Goal: Information Seeking & Learning: Learn about a topic

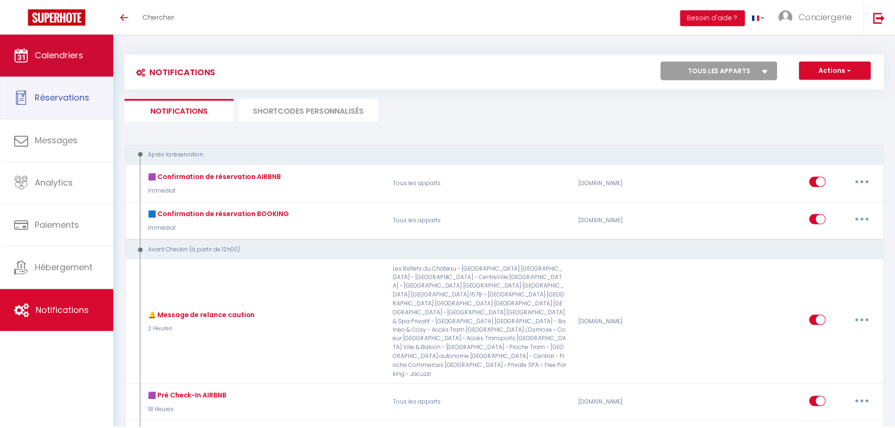
scroll to position [54, 0]
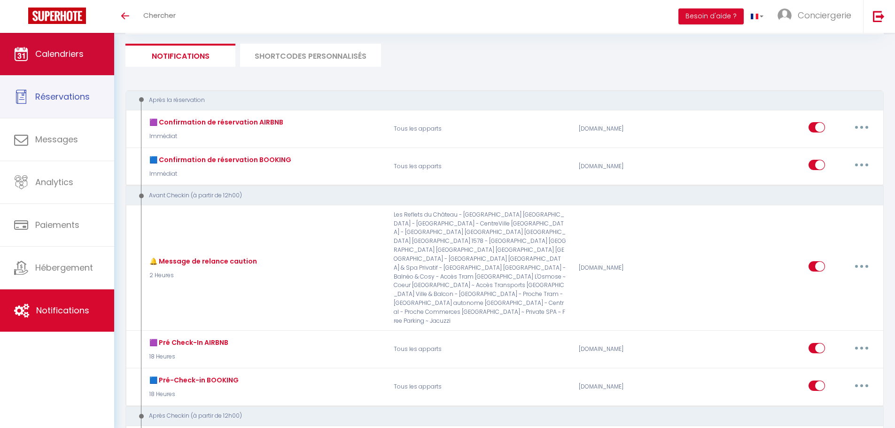
click at [73, 62] on link "Calendriers" at bounding box center [57, 54] width 114 height 42
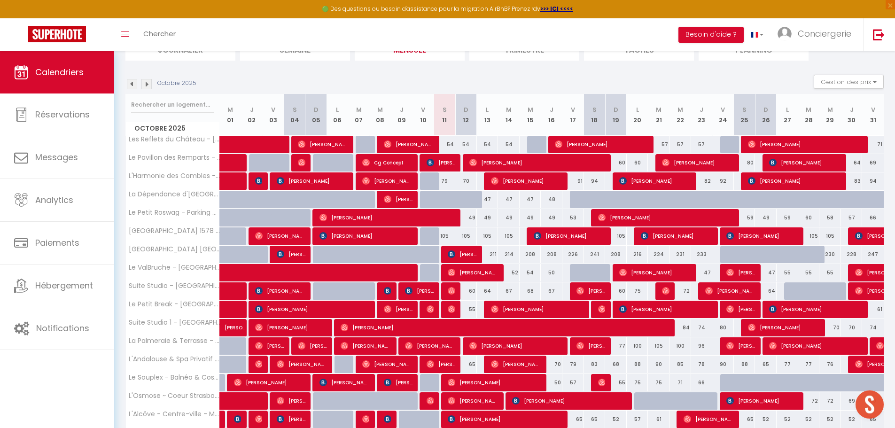
scroll to position [101, 0]
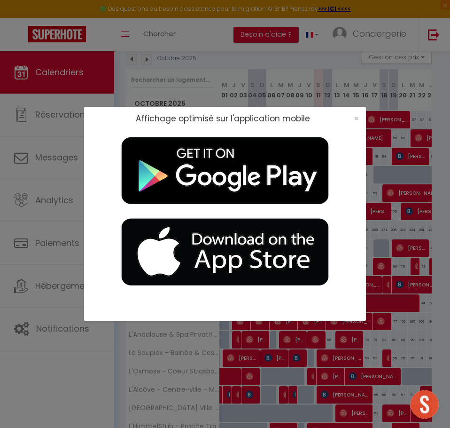
click at [353, 114] on div "×" at bounding box center [353, 118] width 23 height 9
click at [357, 115] on span "×" at bounding box center [356, 118] width 5 height 12
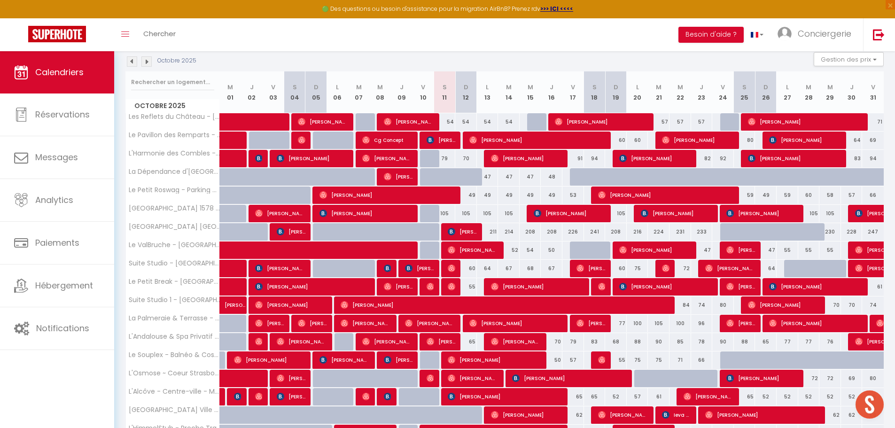
click at [146, 63] on img at bounding box center [146, 61] width 10 height 10
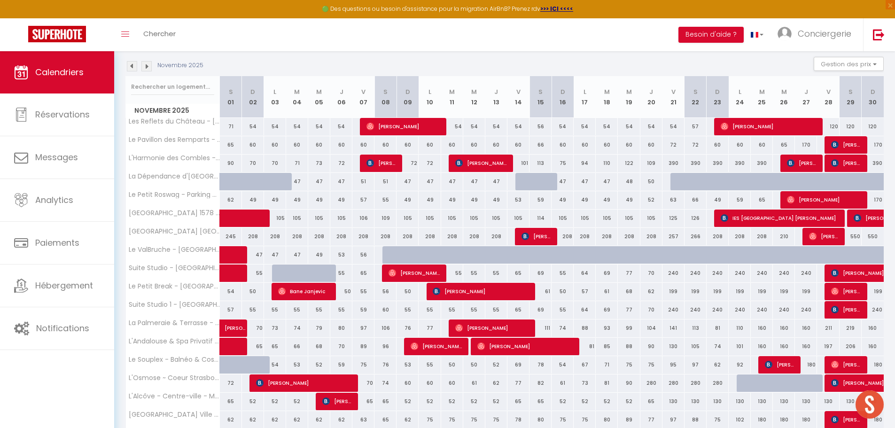
scroll to position [0, 0]
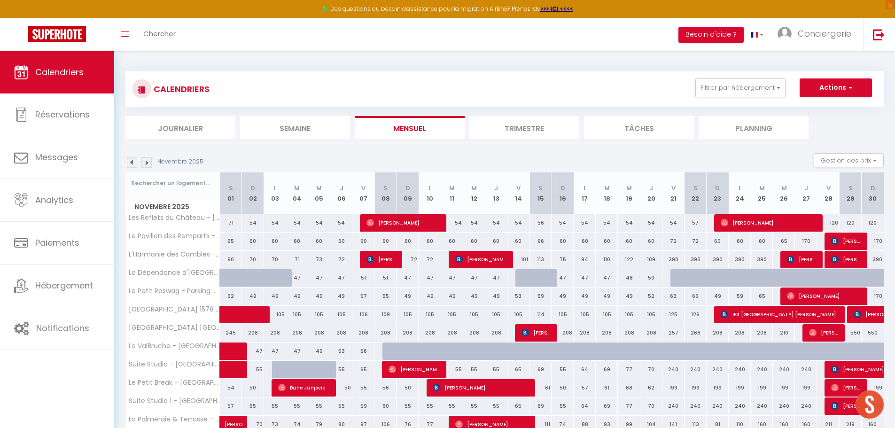
click at [131, 164] on img at bounding box center [132, 162] width 10 height 10
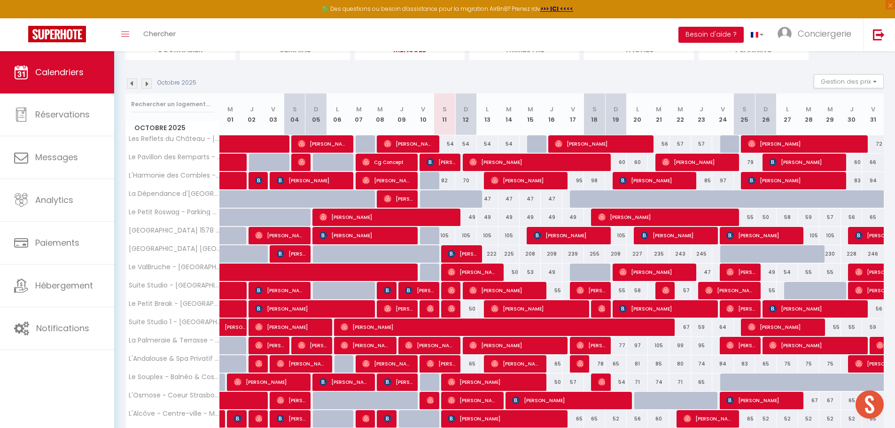
scroll to position [74, 0]
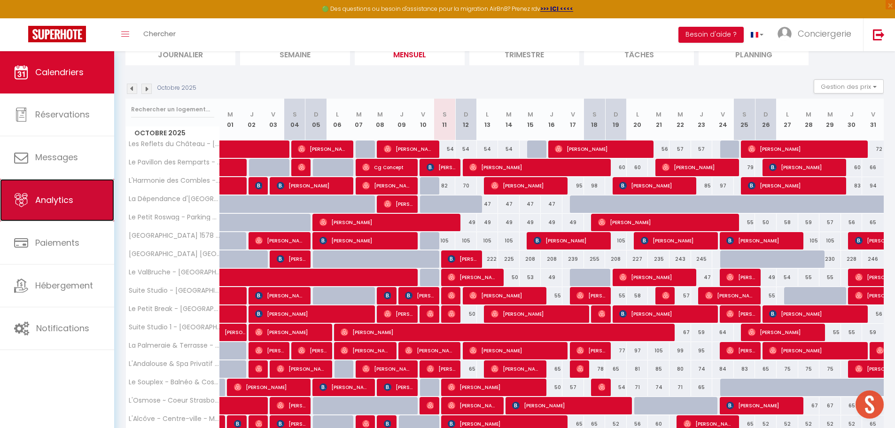
click at [49, 208] on link "Analytics" at bounding box center [57, 200] width 114 height 42
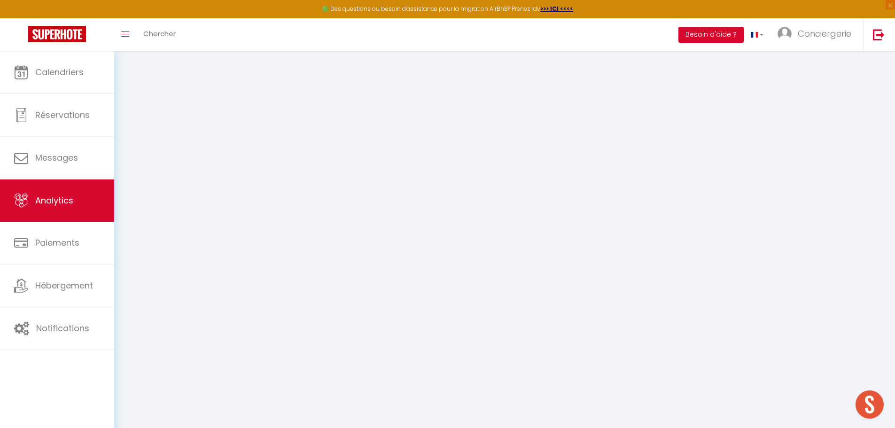
select select "2025"
select select "10"
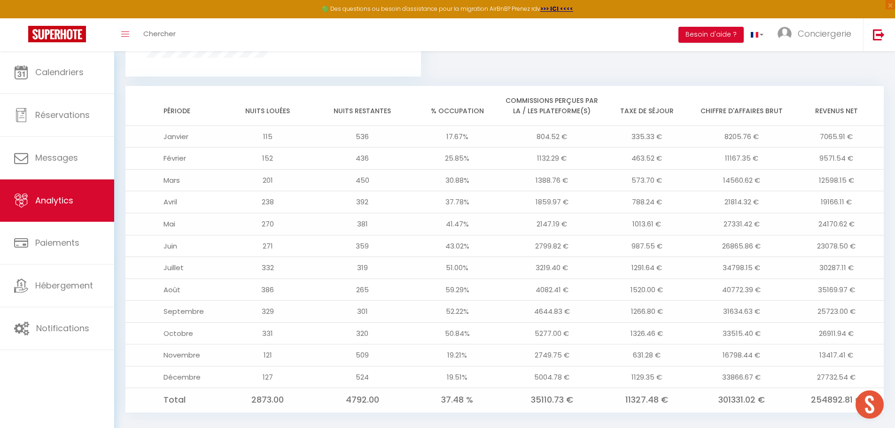
scroll to position [752, 0]
drag, startPoint x: 451, startPoint y: 334, endPoint x: 859, endPoint y: 339, distance: 408.4
click at [859, 339] on tr "Octobre 331 320 50.84% 5277.00 € 1326.46 € 33515.40 € 26911.94 €" at bounding box center [504, 332] width 758 height 22
click at [859, 336] on td "26911.94 €" at bounding box center [836, 332] width 95 height 22
drag, startPoint x: 816, startPoint y: 308, endPoint x: 852, endPoint y: 306, distance: 36.2
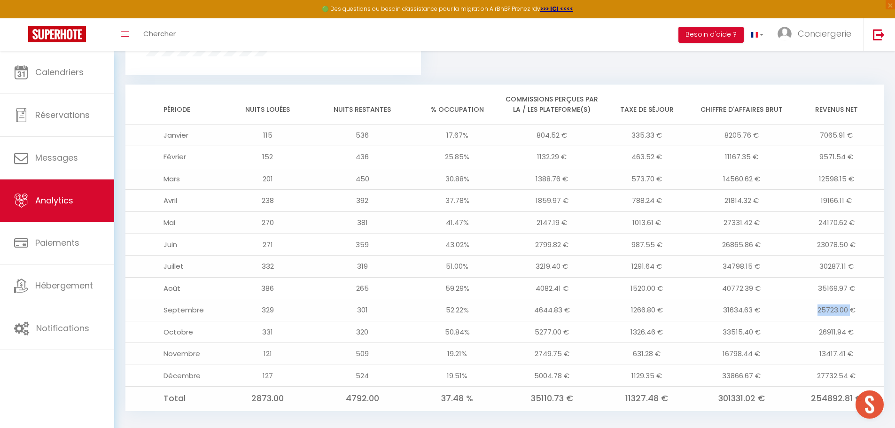
click at [851, 306] on td "25723.00 €" at bounding box center [836, 310] width 95 height 22
click at [868, 314] on td "25723.00 €" at bounding box center [836, 310] width 95 height 22
drag, startPoint x: 826, startPoint y: 266, endPoint x: 854, endPoint y: 266, distance: 27.7
click at [854, 266] on td "30287.11 €" at bounding box center [836, 267] width 95 height 22
click at [862, 276] on td "30287.11 €" at bounding box center [836, 267] width 95 height 22
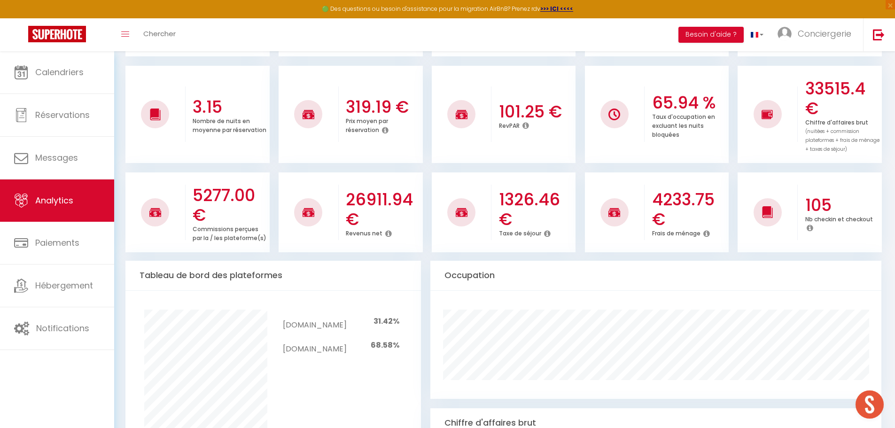
scroll to position [235, 0]
